Goal: Task Accomplishment & Management: Use online tool/utility

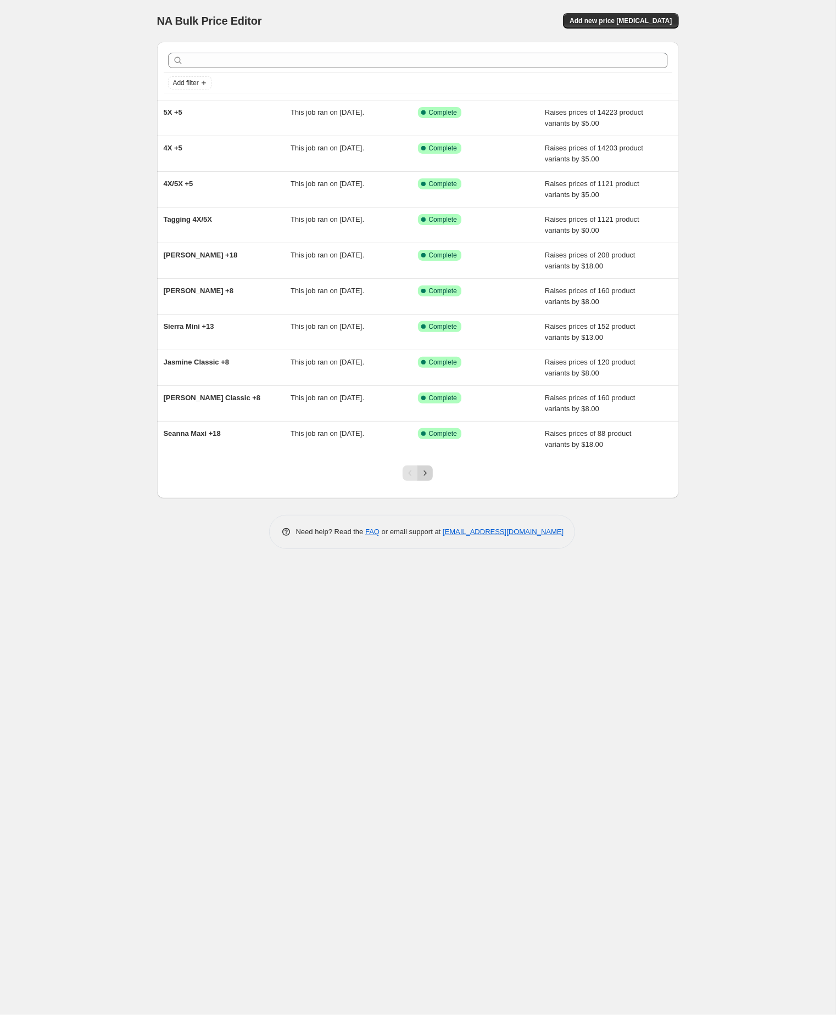
click at [427, 479] on icon "Next" at bounding box center [424, 473] width 11 height 11
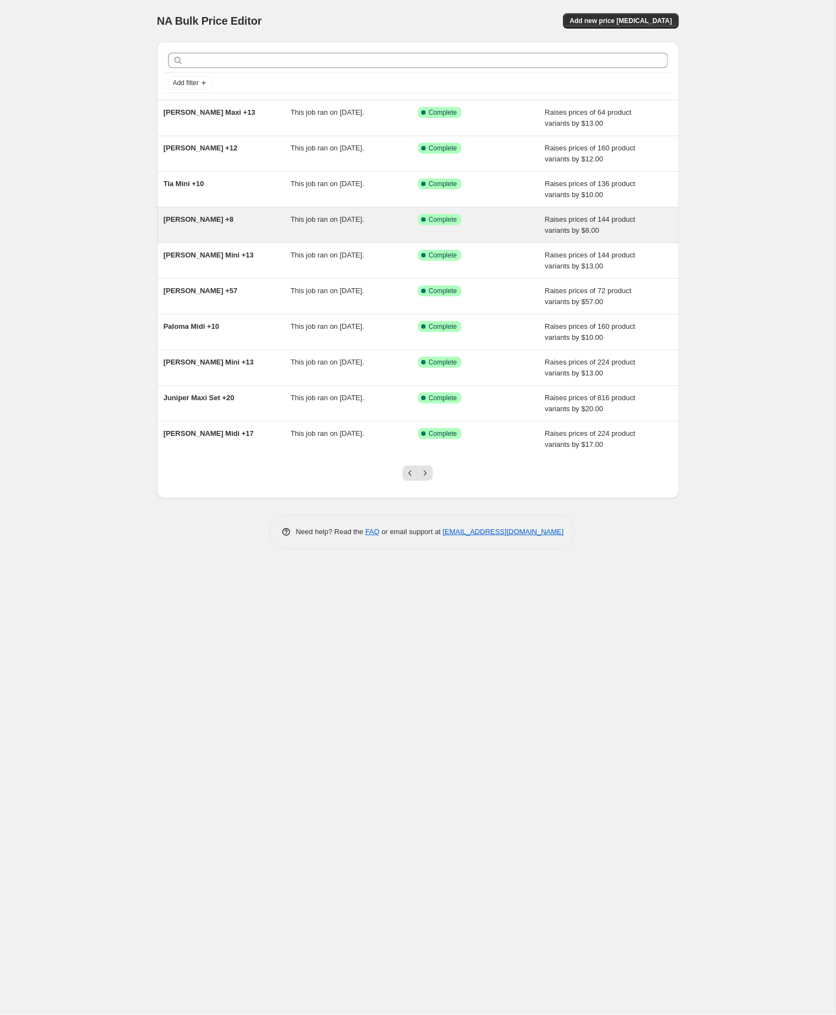
click at [192, 223] on span "[PERSON_NAME] +8" at bounding box center [199, 219] width 70 height 8
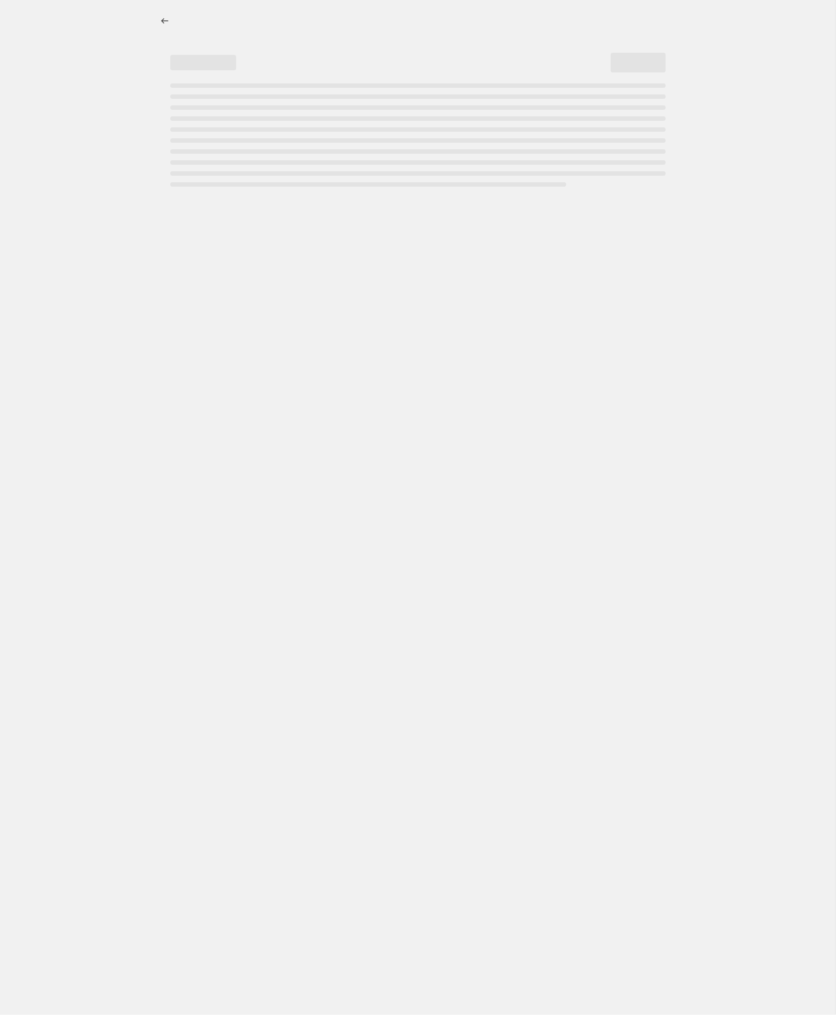
select select "by"
select select "no_change"
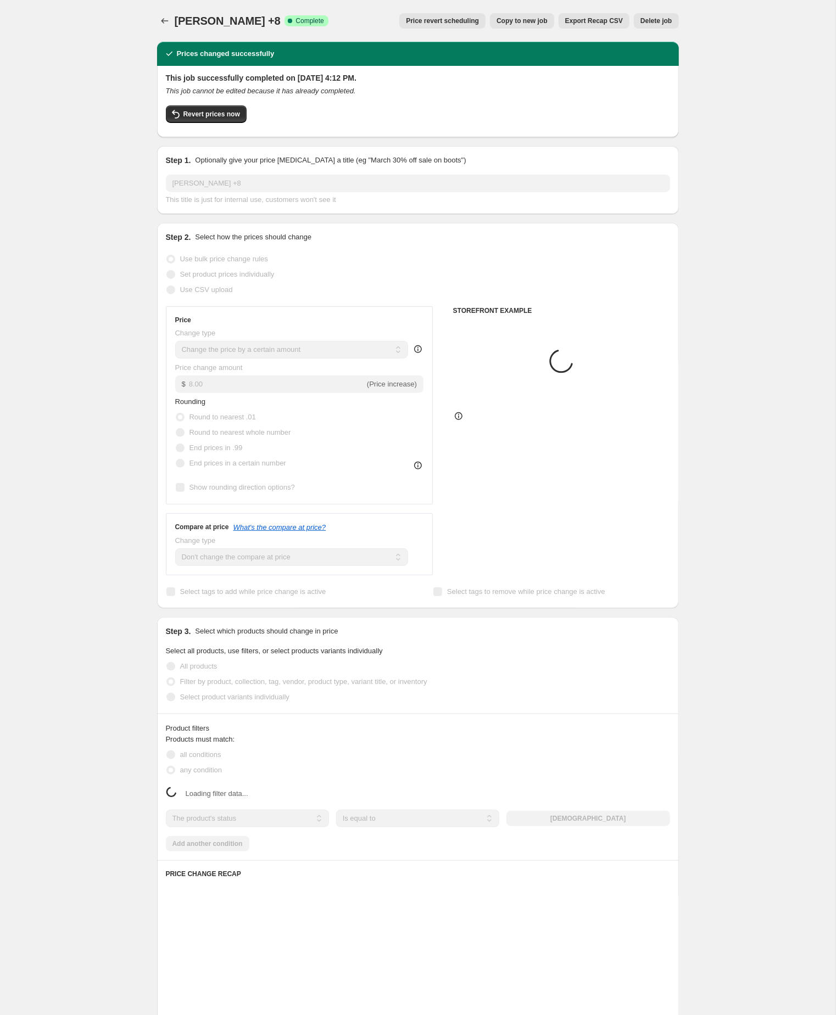
select select "tag"
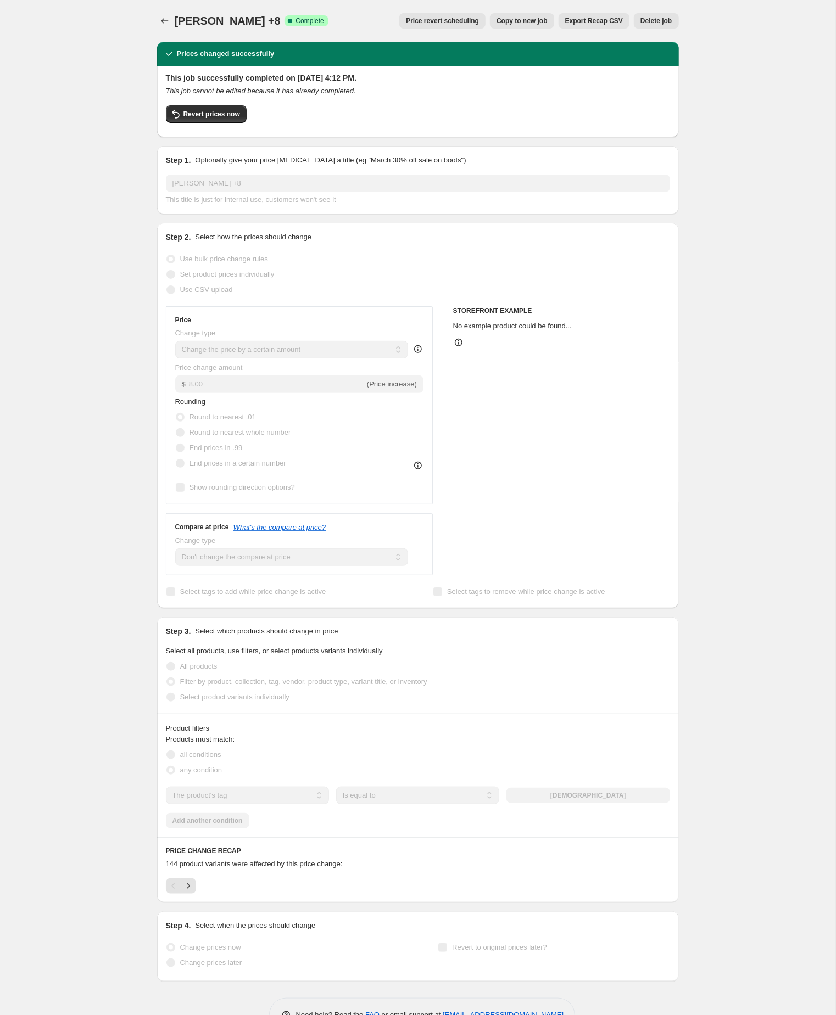
click at [496, 19] on span "Copy to new job" at bounding box center [521, 20] width 51 height 9
select select "by"
select select "no_change"
select select "tag"
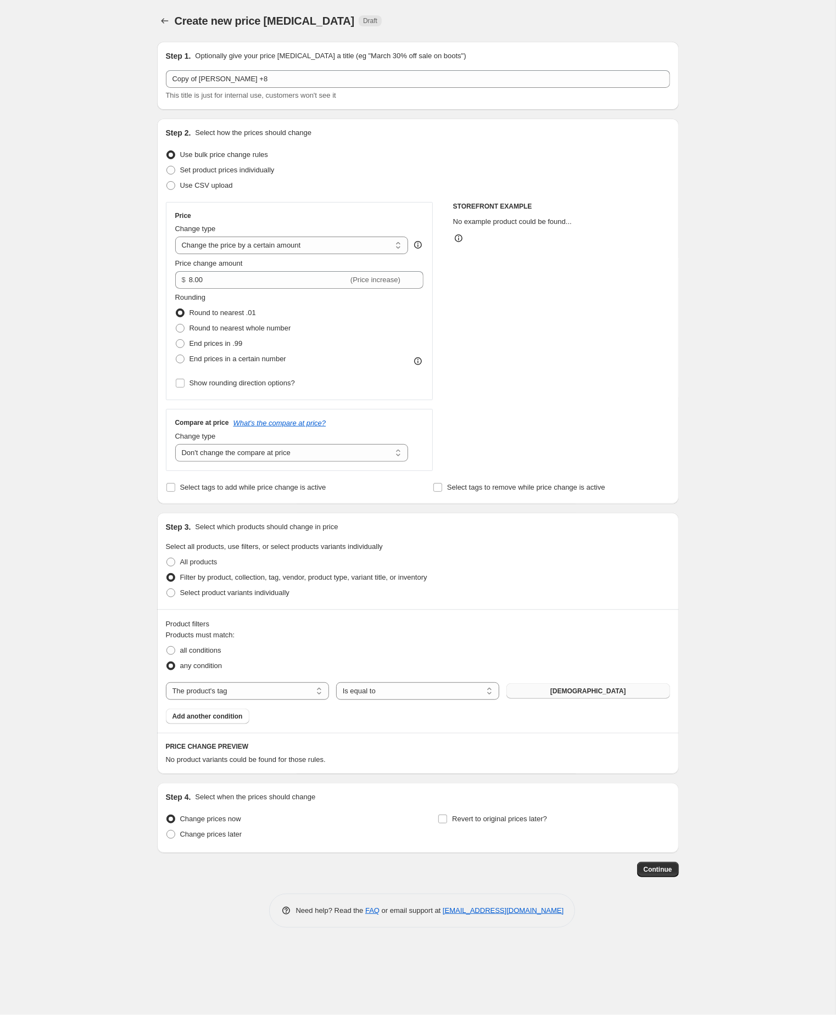
click at [595, 696] on span "[DEMOGRAPHIC_DATA]" at bounding box center [588, 691] width 76 height 9
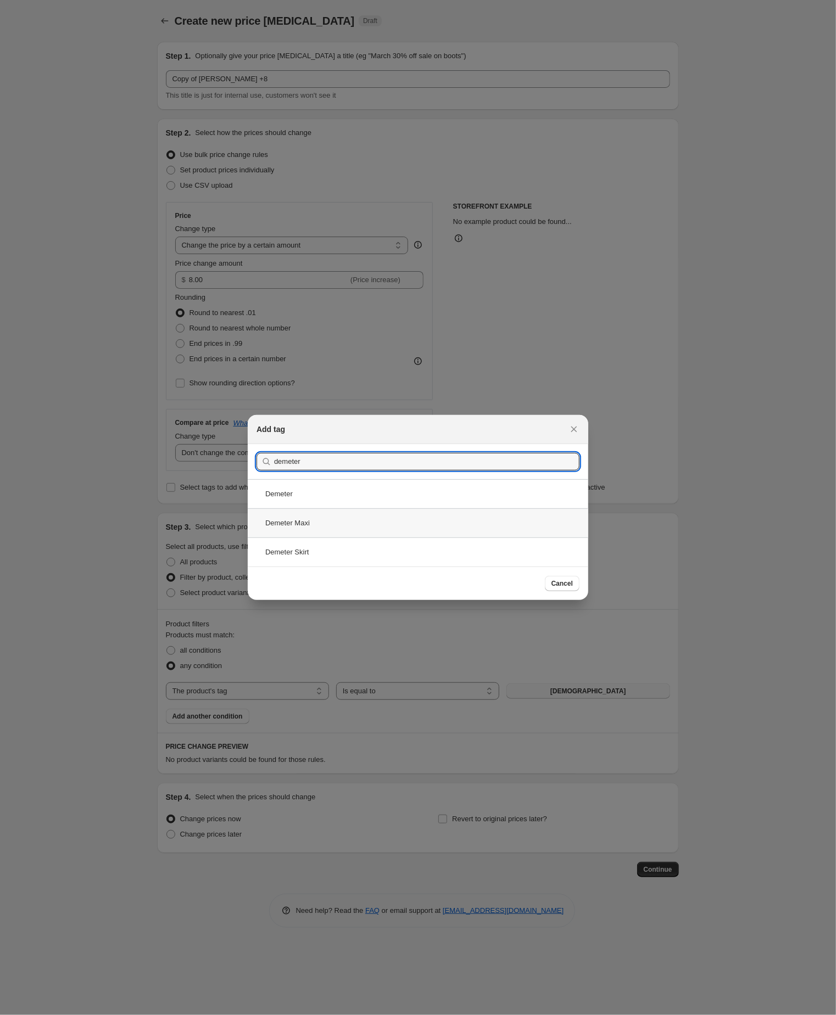
type input "demeter"
click at [306, 520] on div "Demeter Maxi" at bounding box center [418, 522] width 340 height 29
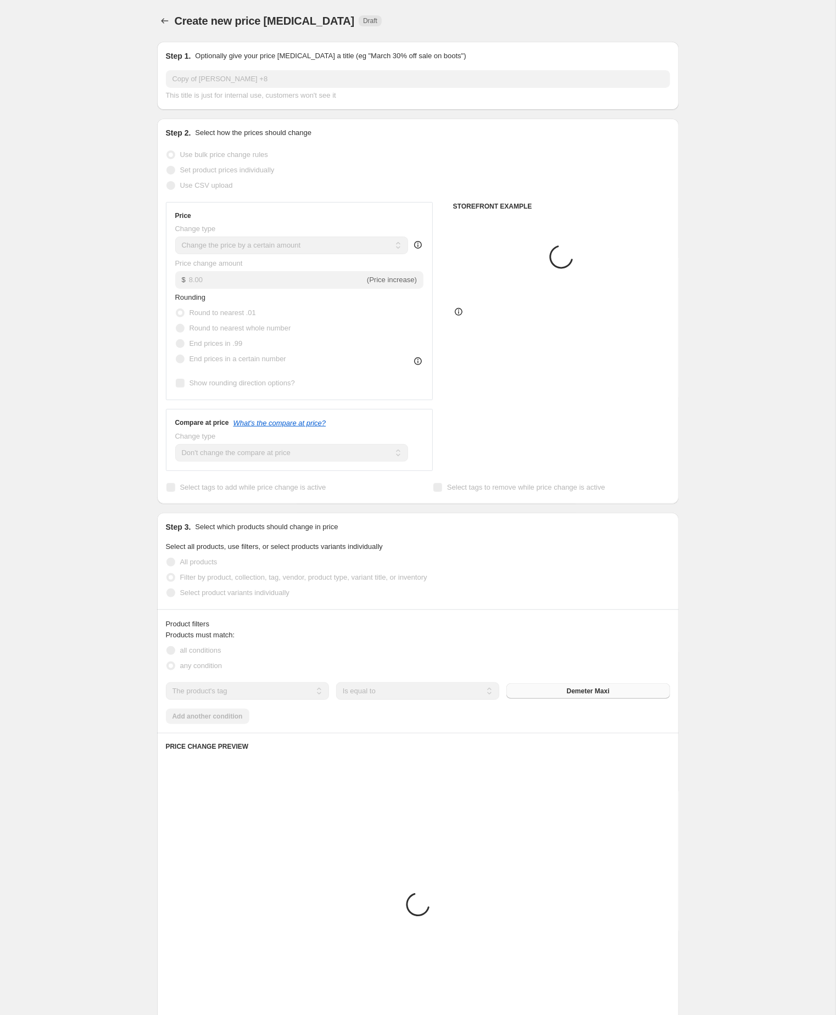
click at [753, 663] on div "Create new price [MEDICAL_DATA]. This page is ready Create new price [MEDICAL_D…" at bounding box center [417, 610] width 835 height 1221
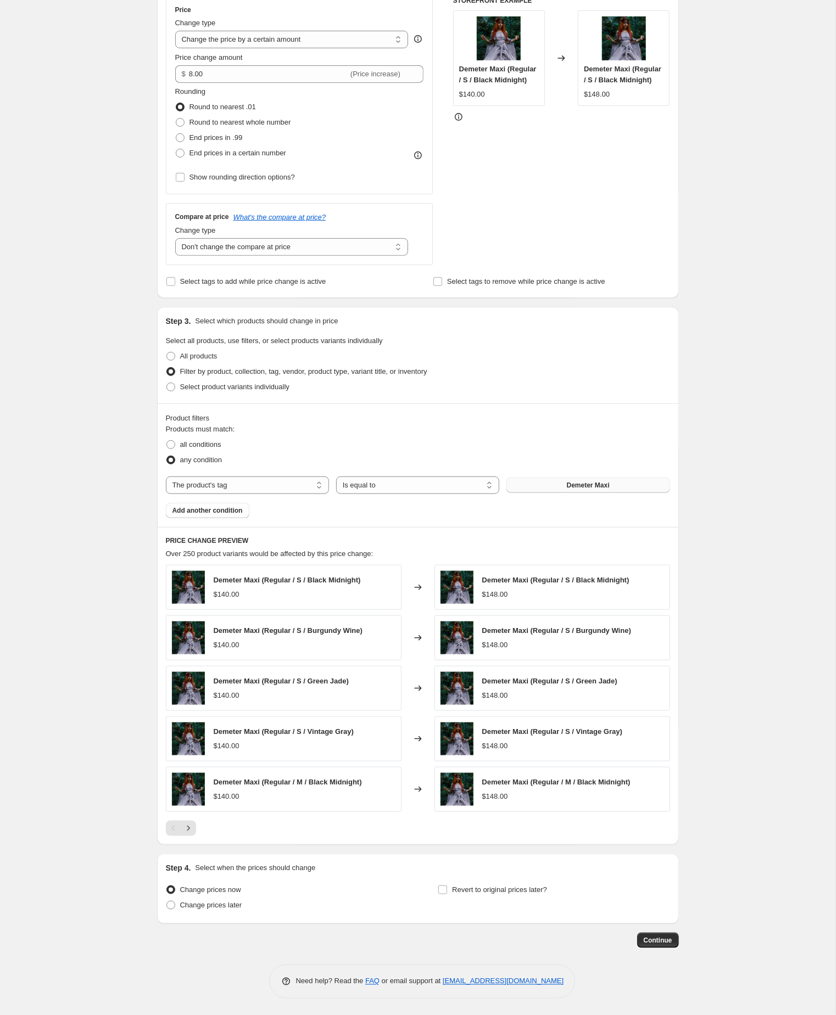
scroll to position [232, 0]
click at [189, 834] on icon "Next" at bounding box center [188, 828] width 11 height 11
click at [189, 831] on icon "Next" at bounding box center [188, 828] width 3 height 5
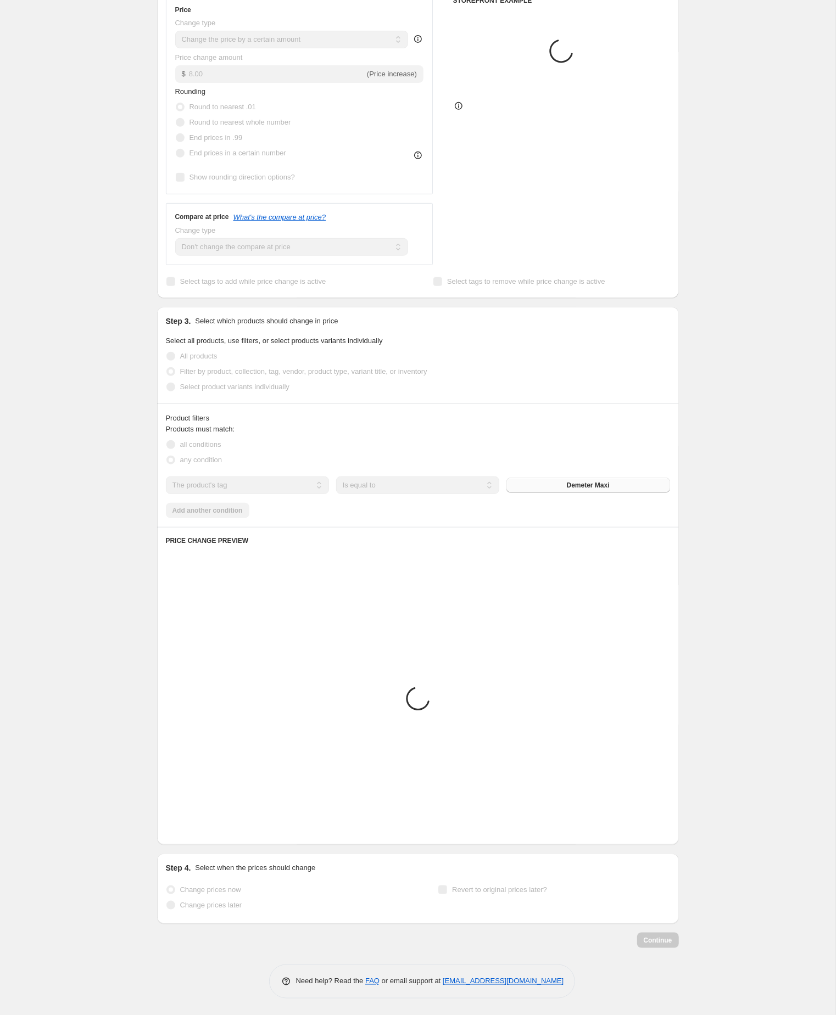
click at [718, 500] on div "Create new price [MEDICAL_DATA]. This page is ready Create new price [MEDICAL_D…" at bounding box center [417, 404] width 835 height 1221
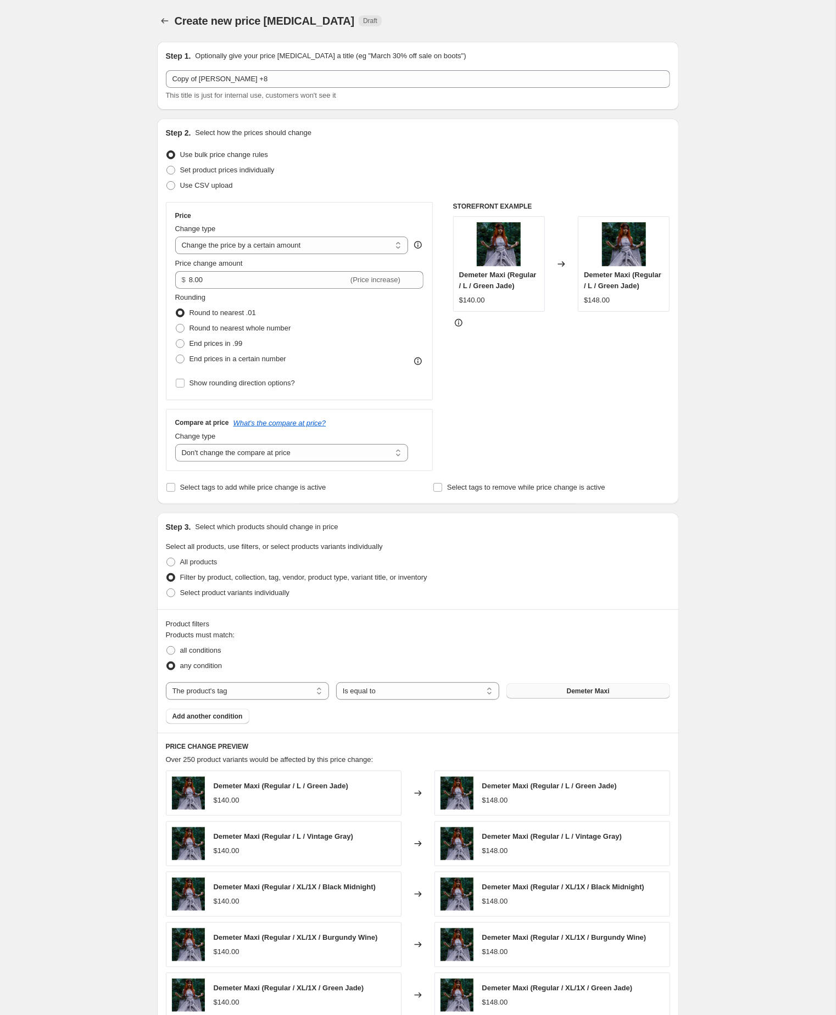
scroll to position [0, 0]
